Goal: Transaction & Acquisition: Purchase product/service

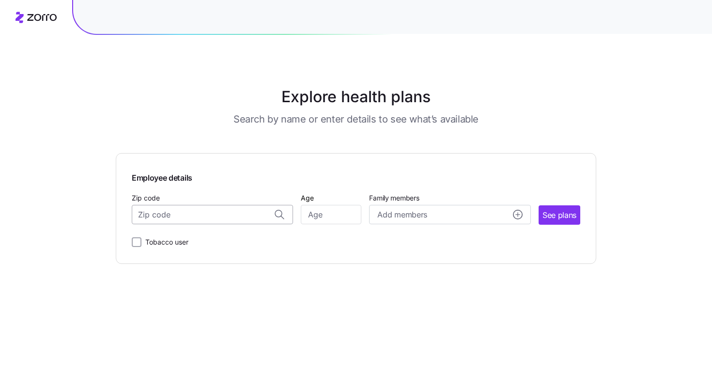
click at [183, 215] on input "Zip code" at bounding box center [212, 214] width 161 height 19
click at [202, 249] on div "20112, [GEOGRAPHIC_DATA], [GEOGRAPHIC_DATA]" at bounding box center [212, 241] width 151 height 20
type input "20112, [GEOGRAPHIC_DATA], [GEOGRAPHIC_DATA]"
click at [322, 219] on input "Age" at bounding box center [331, 214] width 61 height 19
type input "35"
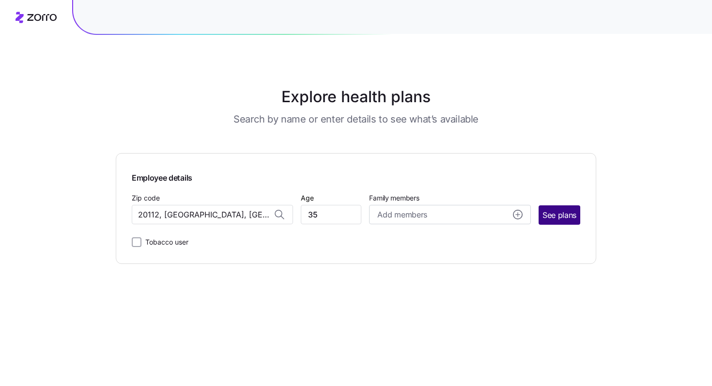
click at [565, 218] on span "See plans" at bounding box center [560, 215] width 34 height 12
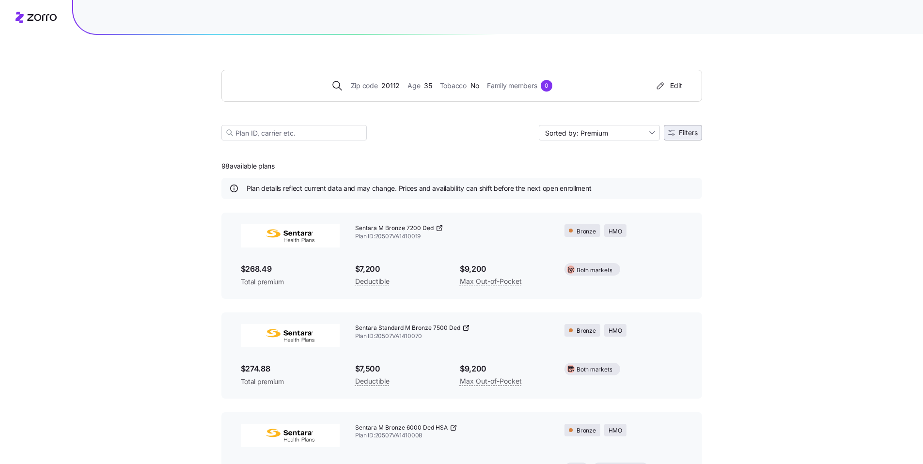
click at [689, 138] on button "Filters" at bounding box center [683, 133] width 38 height 16
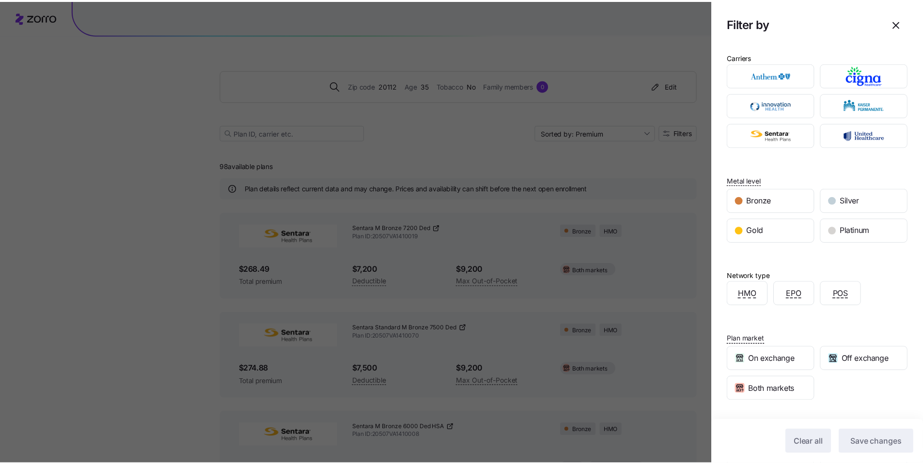
scroll to position [13, 0]
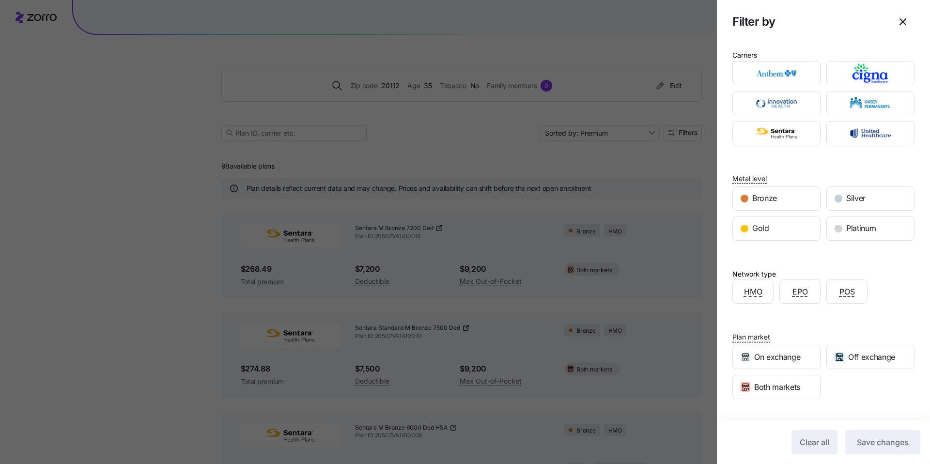
click at [520, 162] on div at bounding box center [465, 232] width 930 height 464
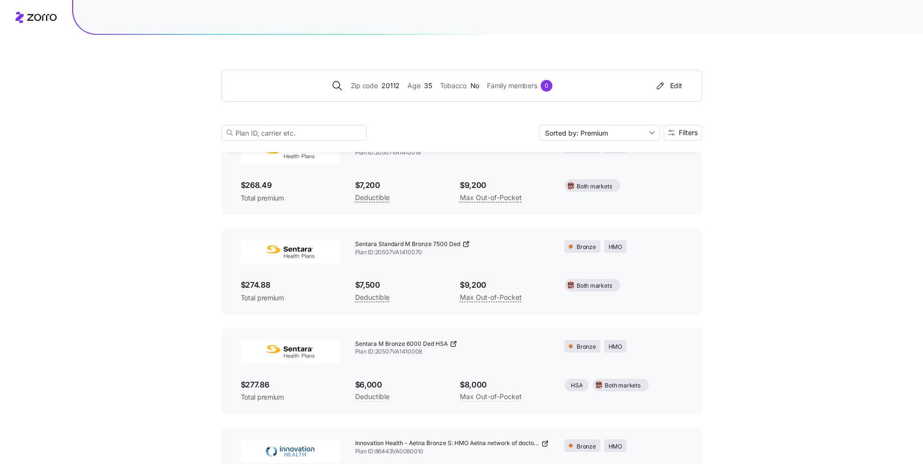
scroll to position [102, 0]
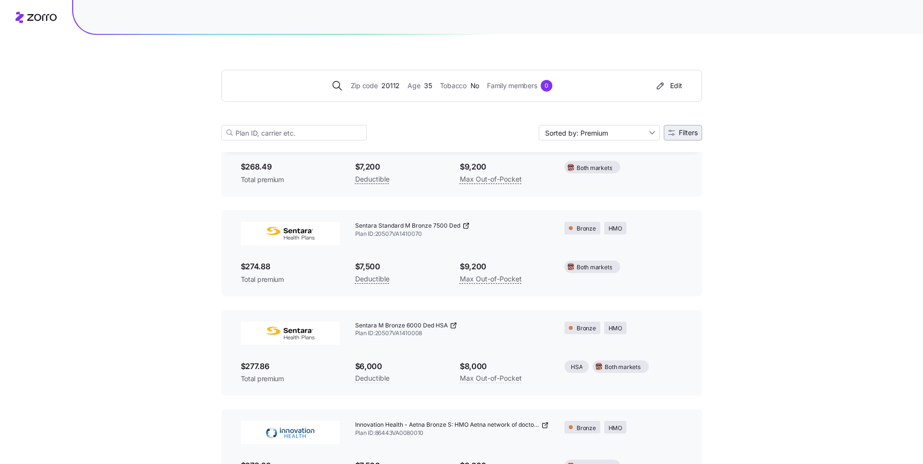
click at [688, 137] on button "Filters" at bounding box center [683, 133] width 38 height 16
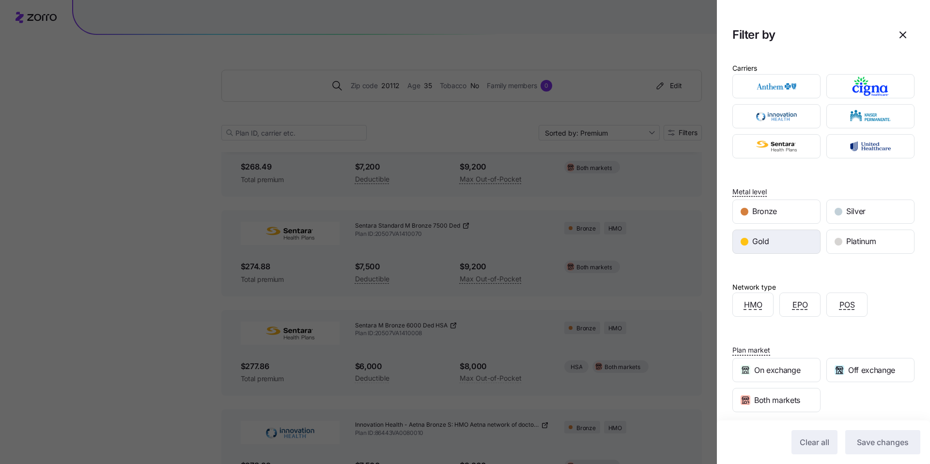
click at [712, 234] on div "Gold" at bounding box center [776, 241] width 87 height 23
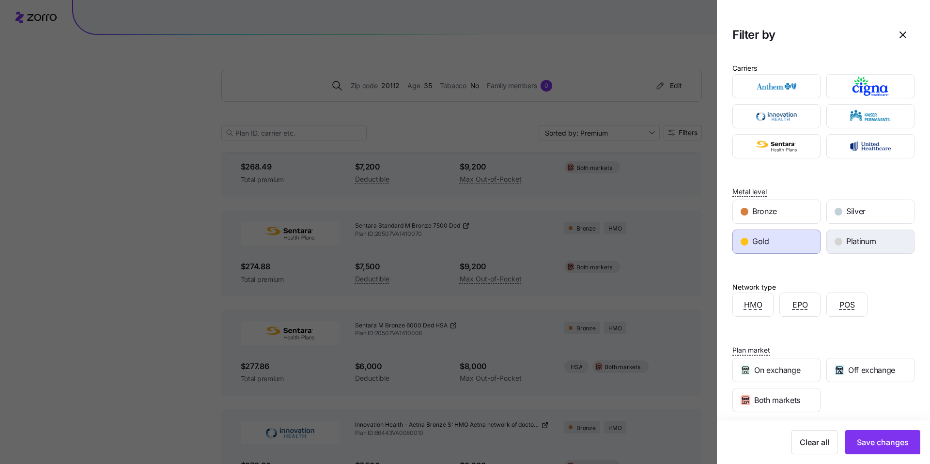
click at [712, 236] on div "Platinum" at bounding box center [870, 241] width 87 height 23
click at [712, 386] on span "Save changes" at bounding box center [883, 442] width 52 height 12
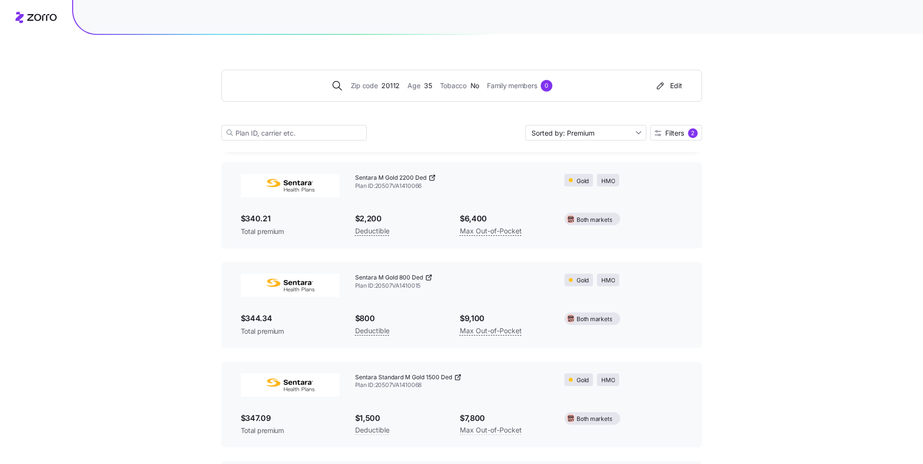
scroll to position [3, 0]
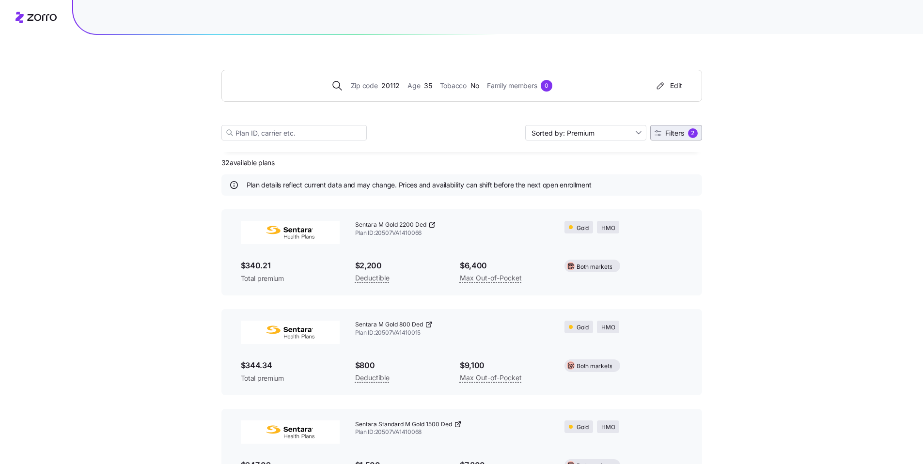
click at [670, 135] on span "Filters" at bounding box center [674, 133] width 19 height 7
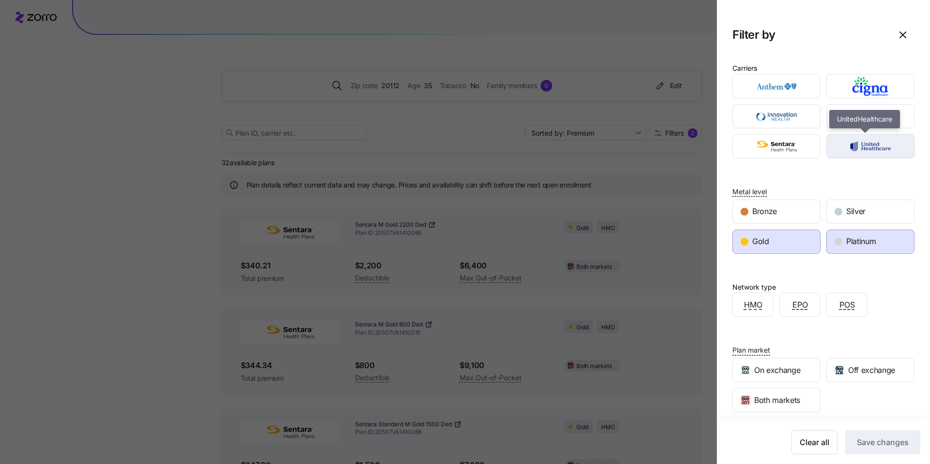
click at [712, 148] on img "button" at bounding box center [870, 146] width 71 height 19
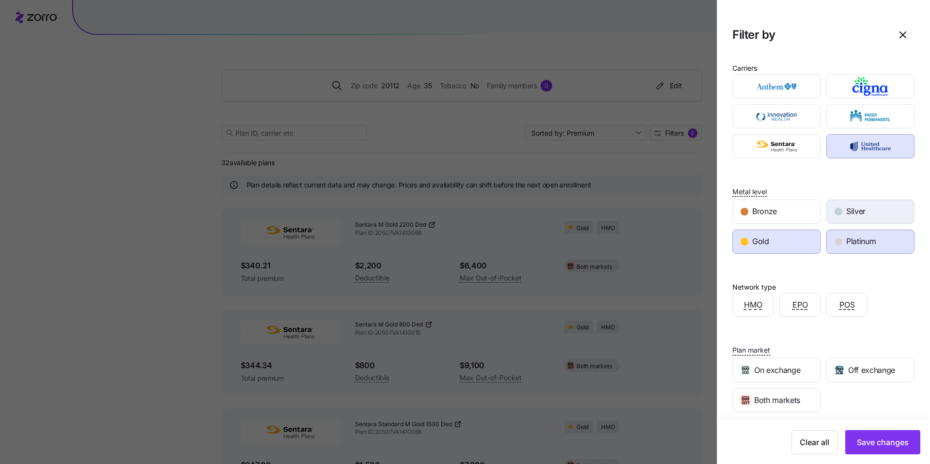
drag, startPoint x: 789, startPoint y: 207, endPoint x: 826, endPoint y: 207, distance: 36.8
click at [712, 207] on div "Bronze" at bounding box center [776, 211] width 87 height 23
click at [712, 207] on div "Silver" at bounding box center [870, 211] width 87 height 23
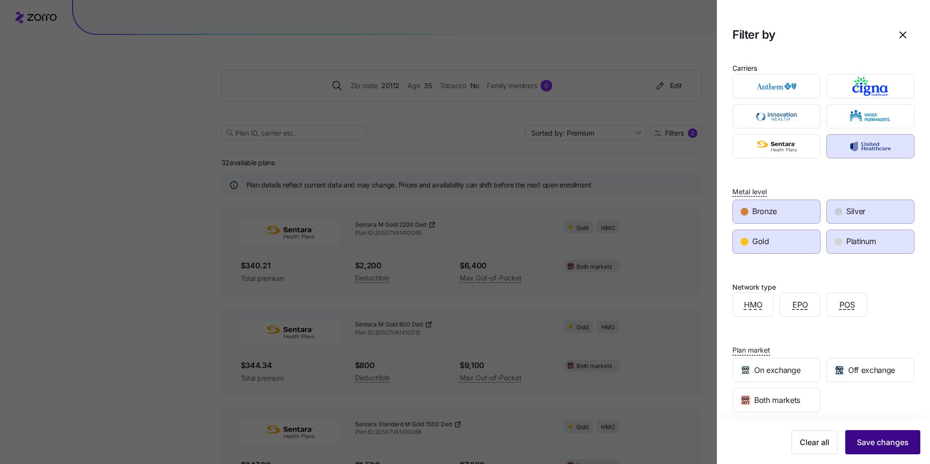
click at [712, 386] on button "Save changes" at bounding box center [882, 442] width 75 height 24
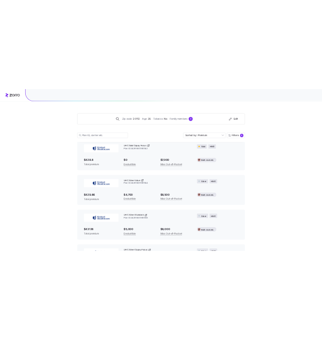
scroll to position [657, 0]
